Goal: Use online tool/utility

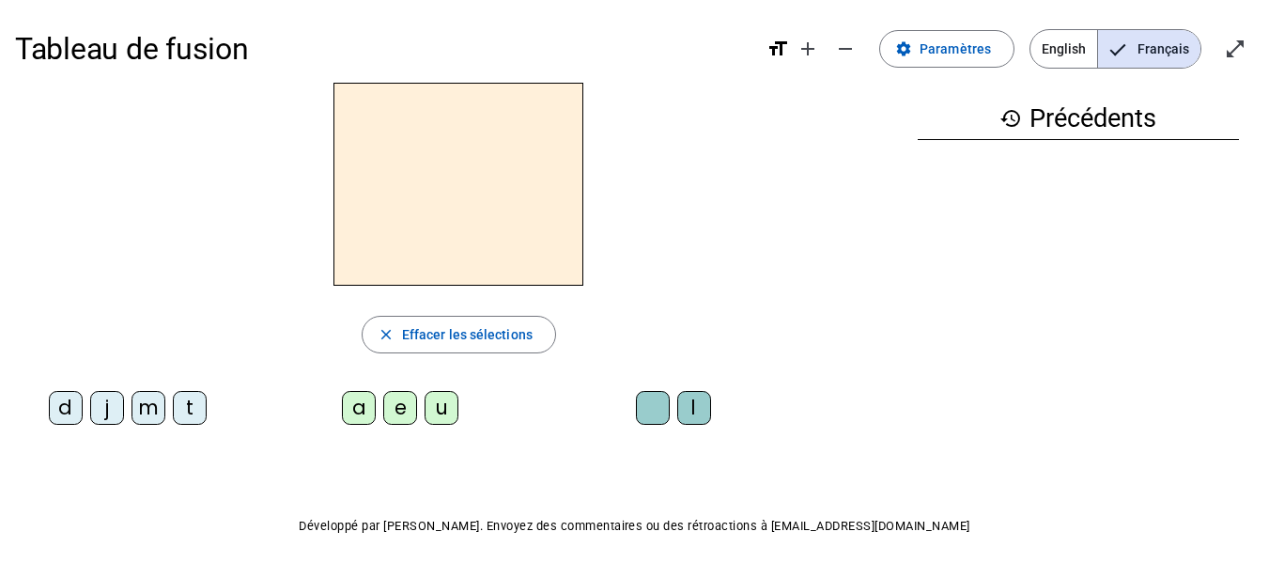
click at [57, 411] on div "d" at bounding box center [66, 408] width 34 height 34
click at [435, 408] on div "u" at bounding box center [442, 408] width 34 height 34
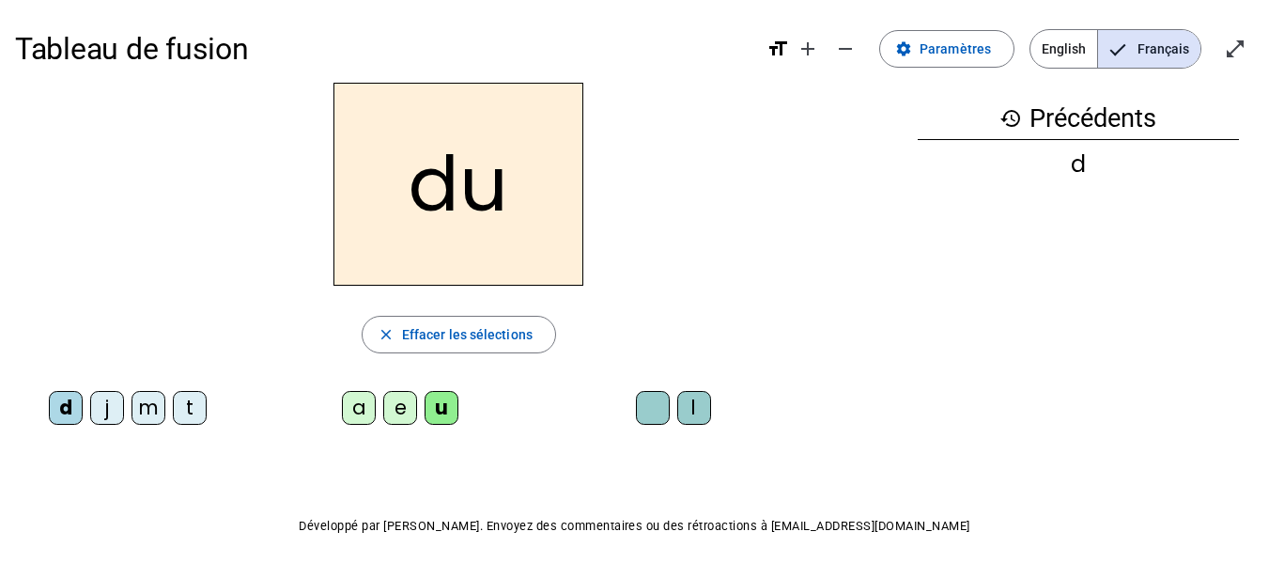
click at [198, 410] on div "t" at bounding box center [190, 408] width 34 height 34
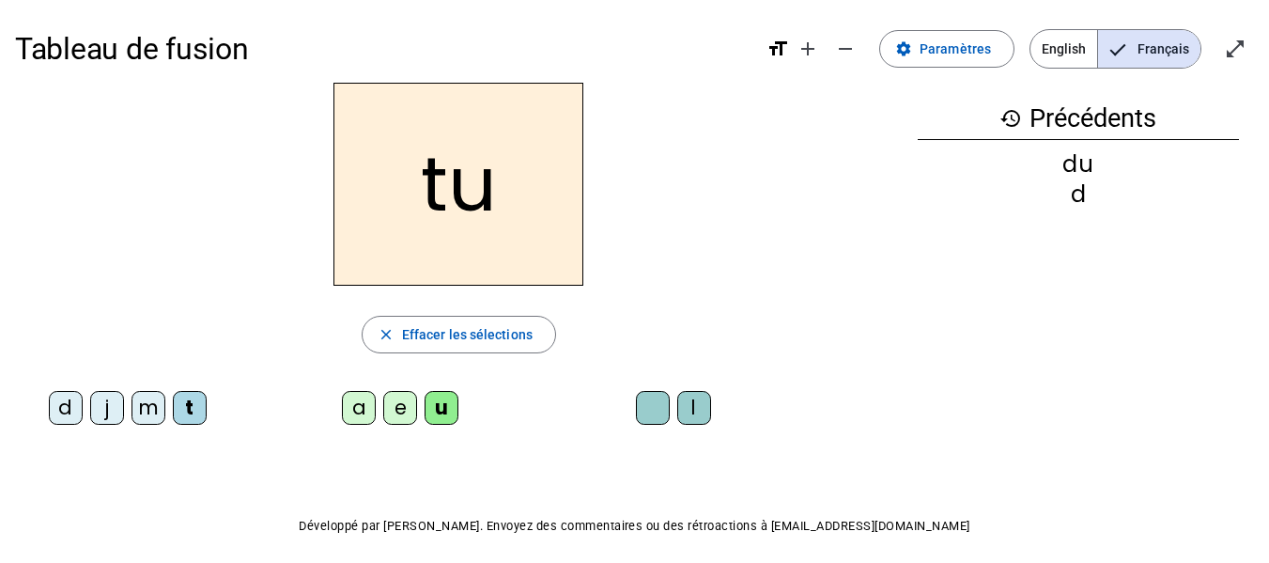
click at [354, 414] on div "a" at bounding box center [359, 408] width 34 height 34
click at [397, 406] on div "e" at bounding box center [400, 408] width 34 height 34
click at [78, 405] on div "d" at bounding box center [66, 408] width 34 height 34
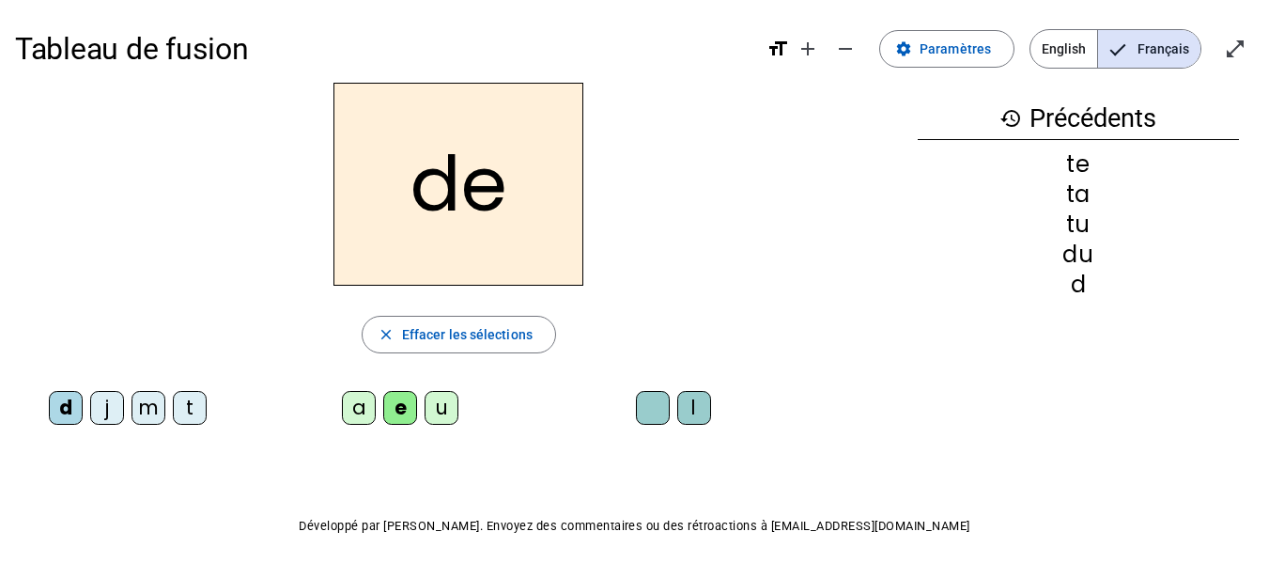
click at [111, 403] on div "j" at bounding box center [107, 408] width 34 height 34
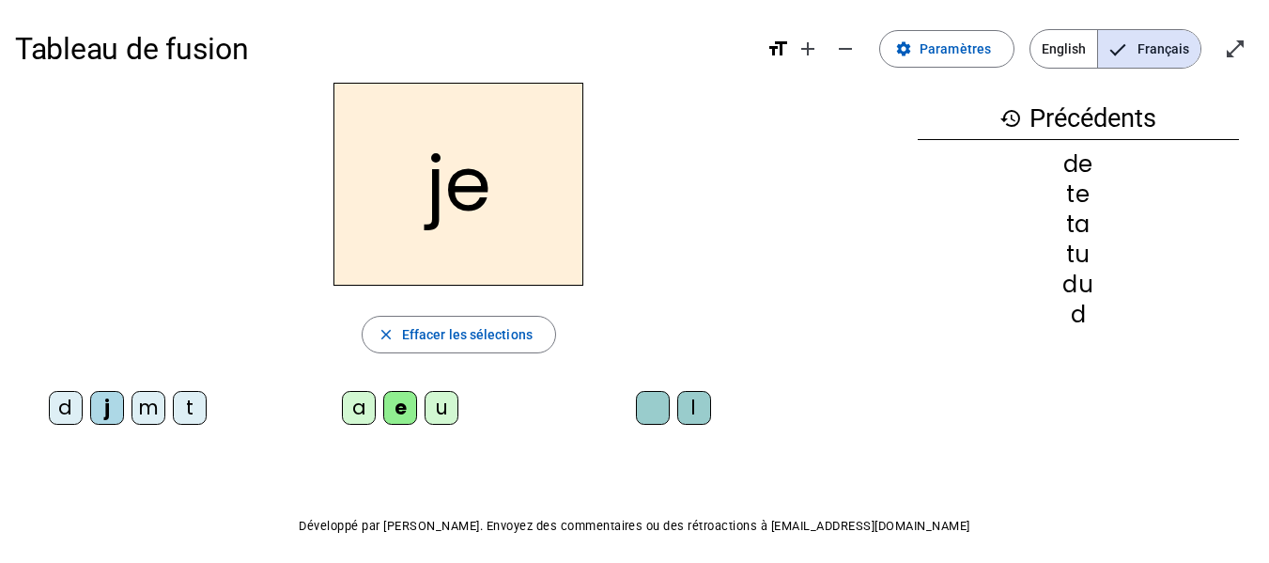
click at [150, 399] on div "m" at bounding box center [149, 408] width 34 height 34
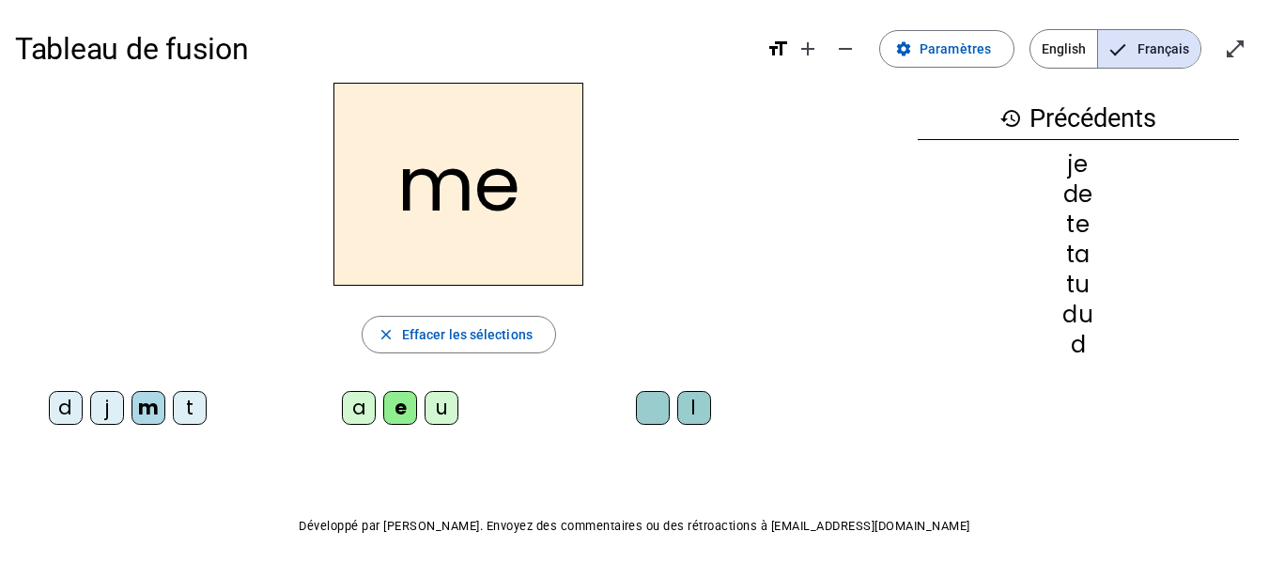
click at [351, 408] on div "a" at bounding box center [359, 408] width 34 height 34
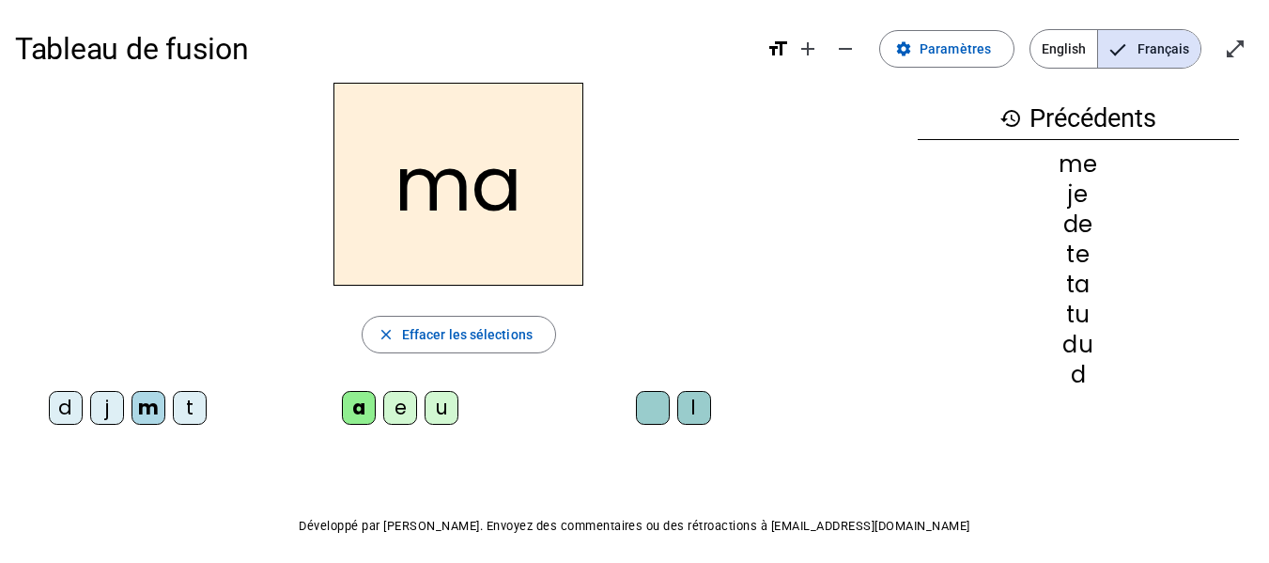
click at [694, 403] on div "l" at bounding box center [694, 408] width 34 height 34
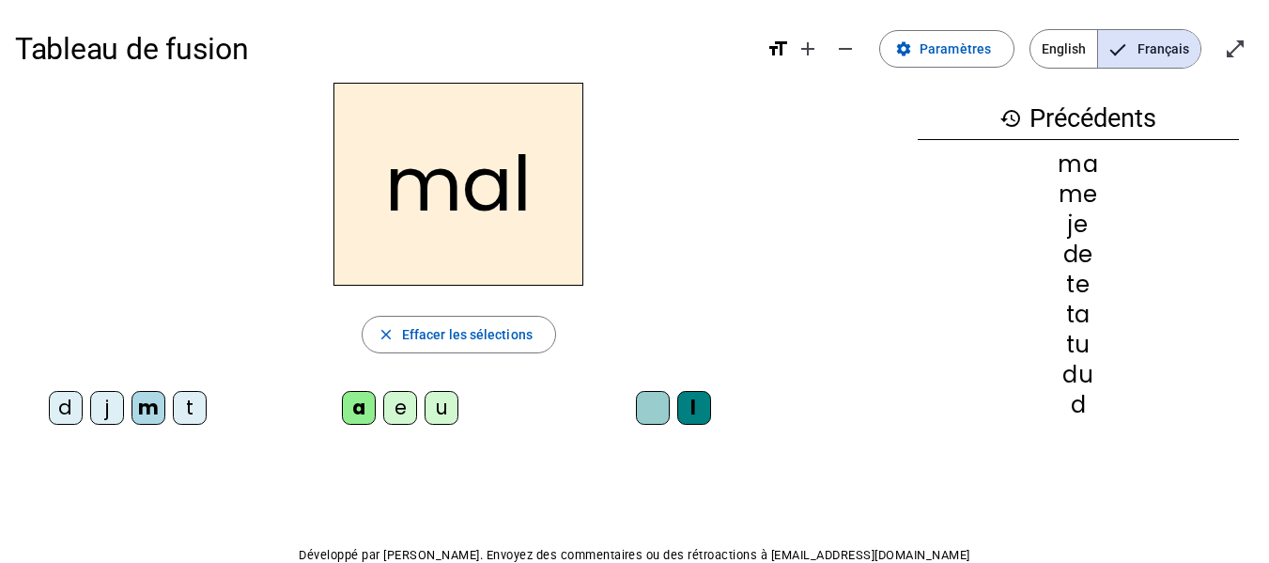
click at [645, 405] on div at bounding box center [653, 408] width 34 height 34
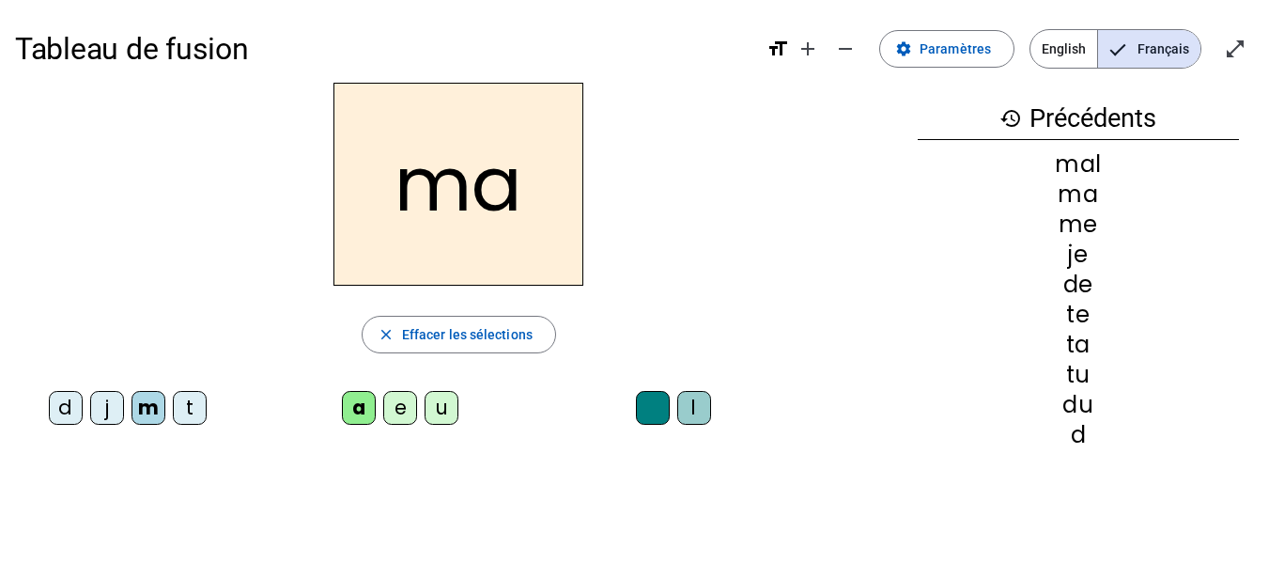
click at [701, 406] on div "l" at bounding box center [694, 408] width 34 height 34
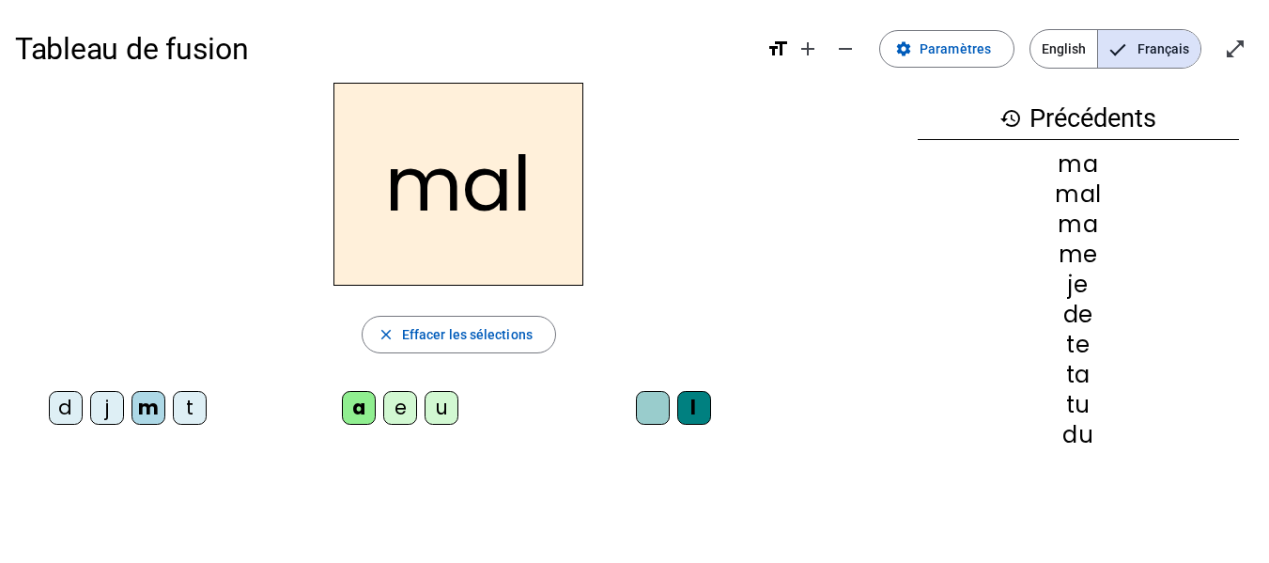
click at [644, 410] on div at bounding box center [653, 408] width 34 height 34
